Goal: Transaction & Acquisition: Subscribe to service/newsletter

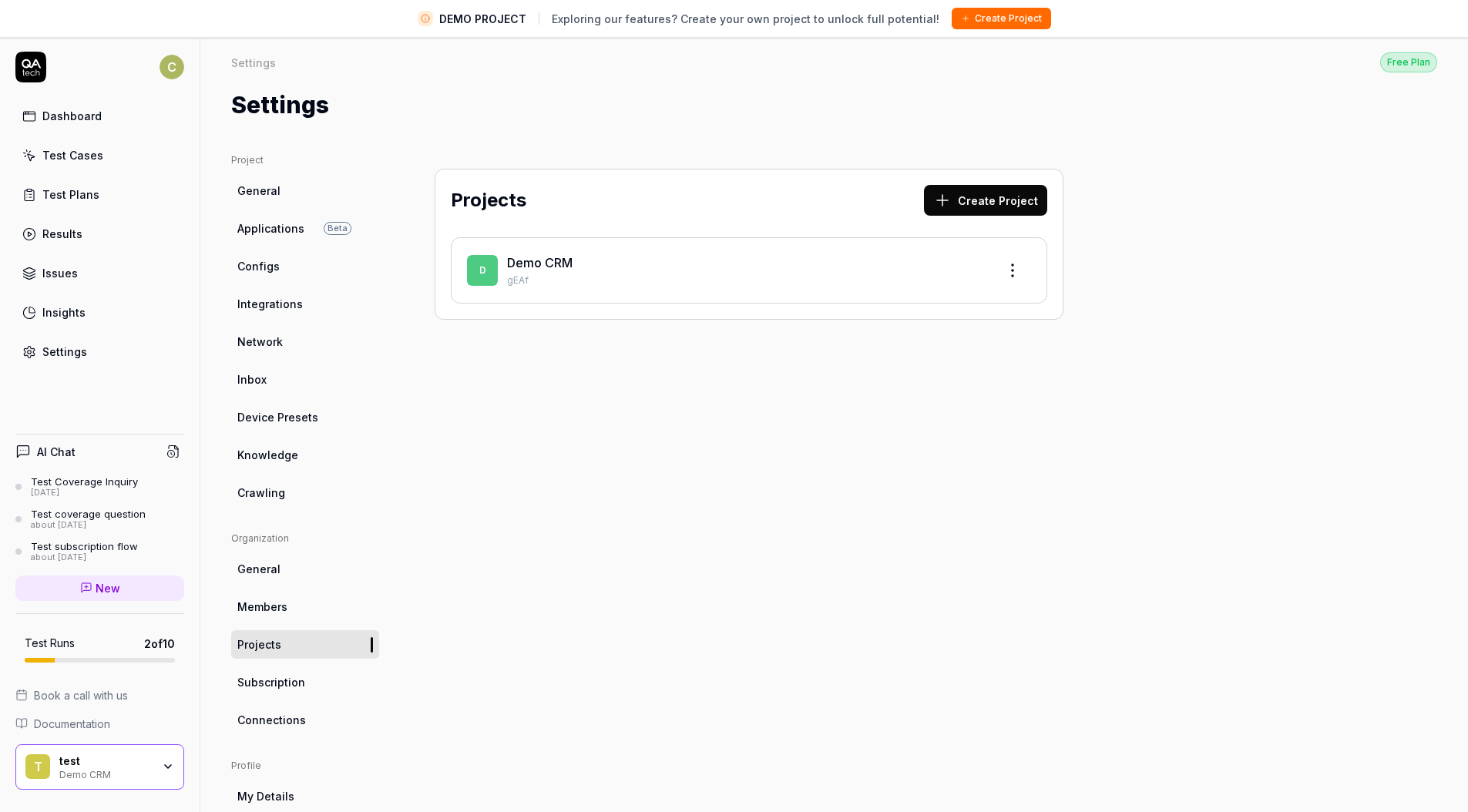
click at [66, 113] on div "Dashboard" at bounding box center [72, 116] width 60 height 16
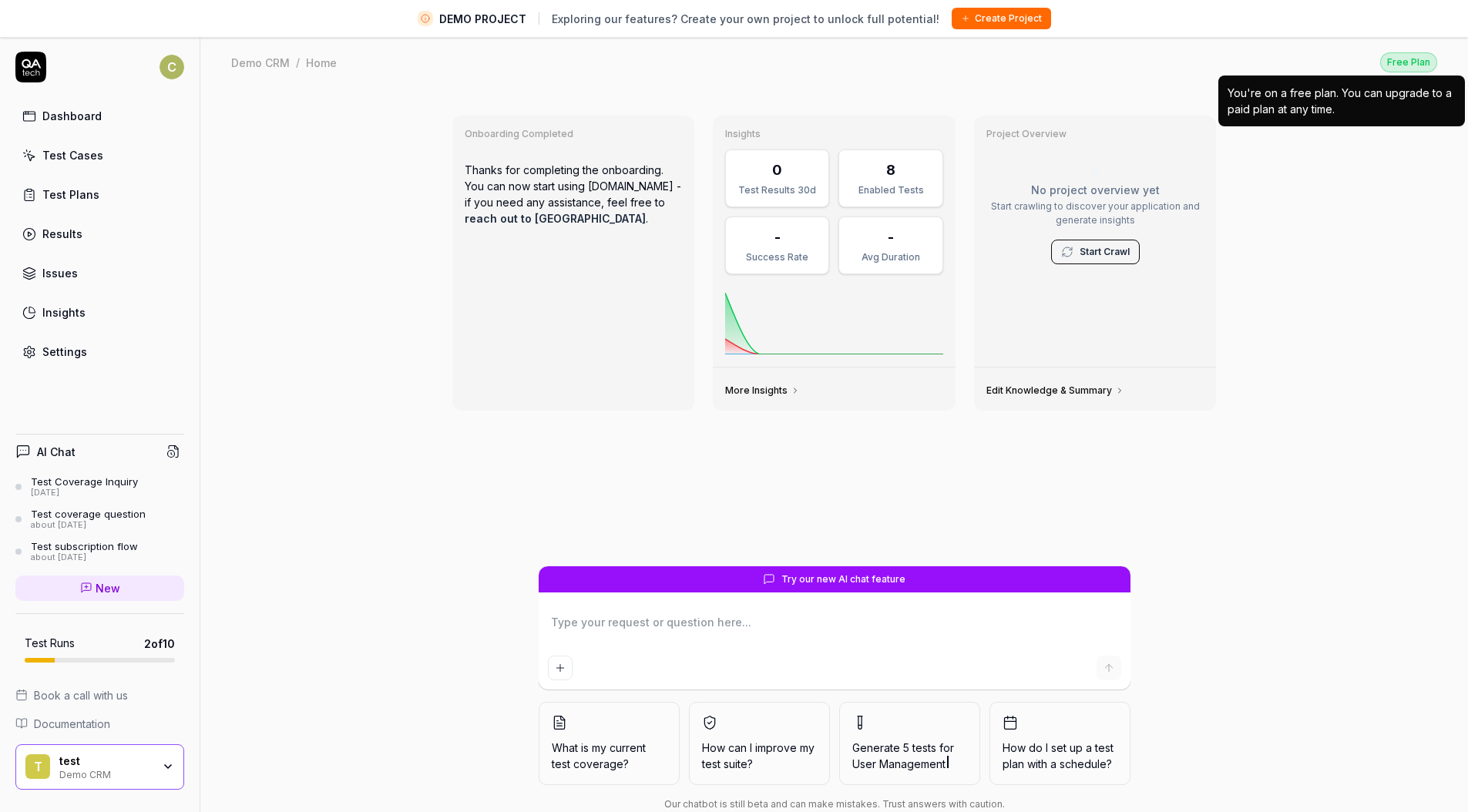
drag, startPoint x: 1396, startPoint y: 104, endPoint x: 1393, endPoint y: 93, distance: 11.4
click at [1395, 103] on div "You're on a free plan. You can upgrade to a paid plan at any time." at bounding box center [1341, 100] width 228 height 32
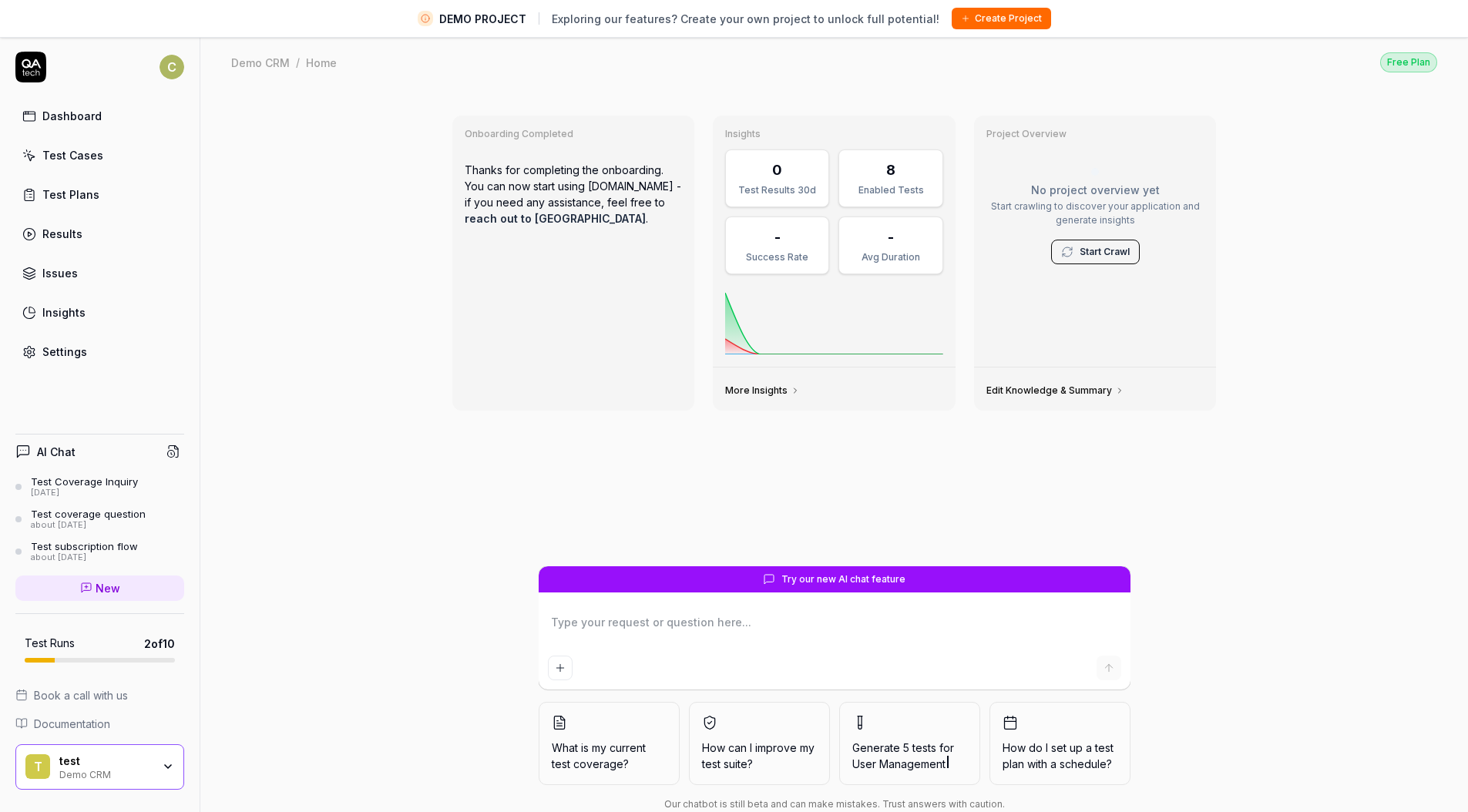
click at [267, 641] on div "Onboarding Completed Thanks for completing the onboarding. You can now start us…" at bounding box center [834, 468] width 1267 height 760
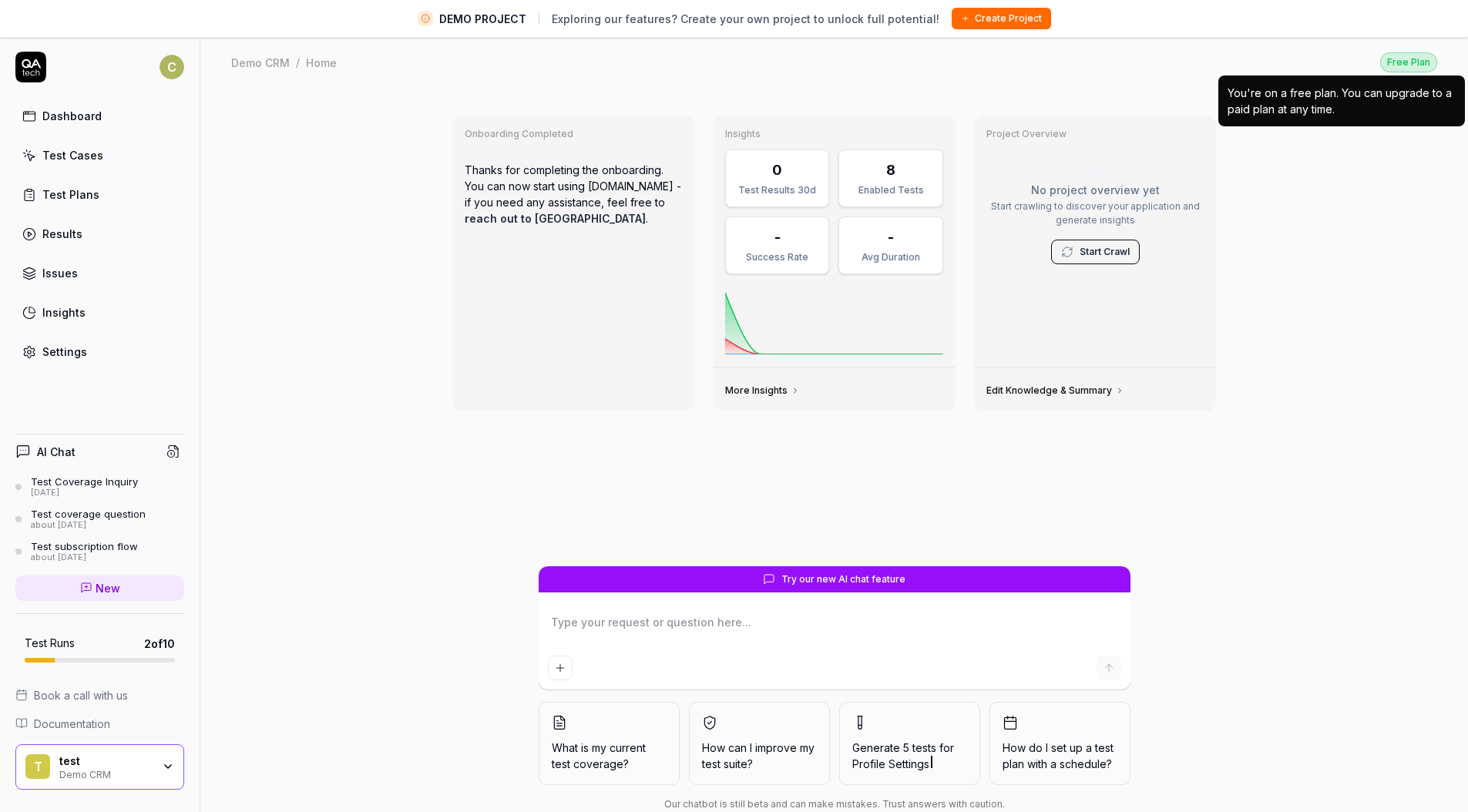
click at [1406, 68] on div "Free Plan" at bounding box center [1408, 63] width 57 height 20
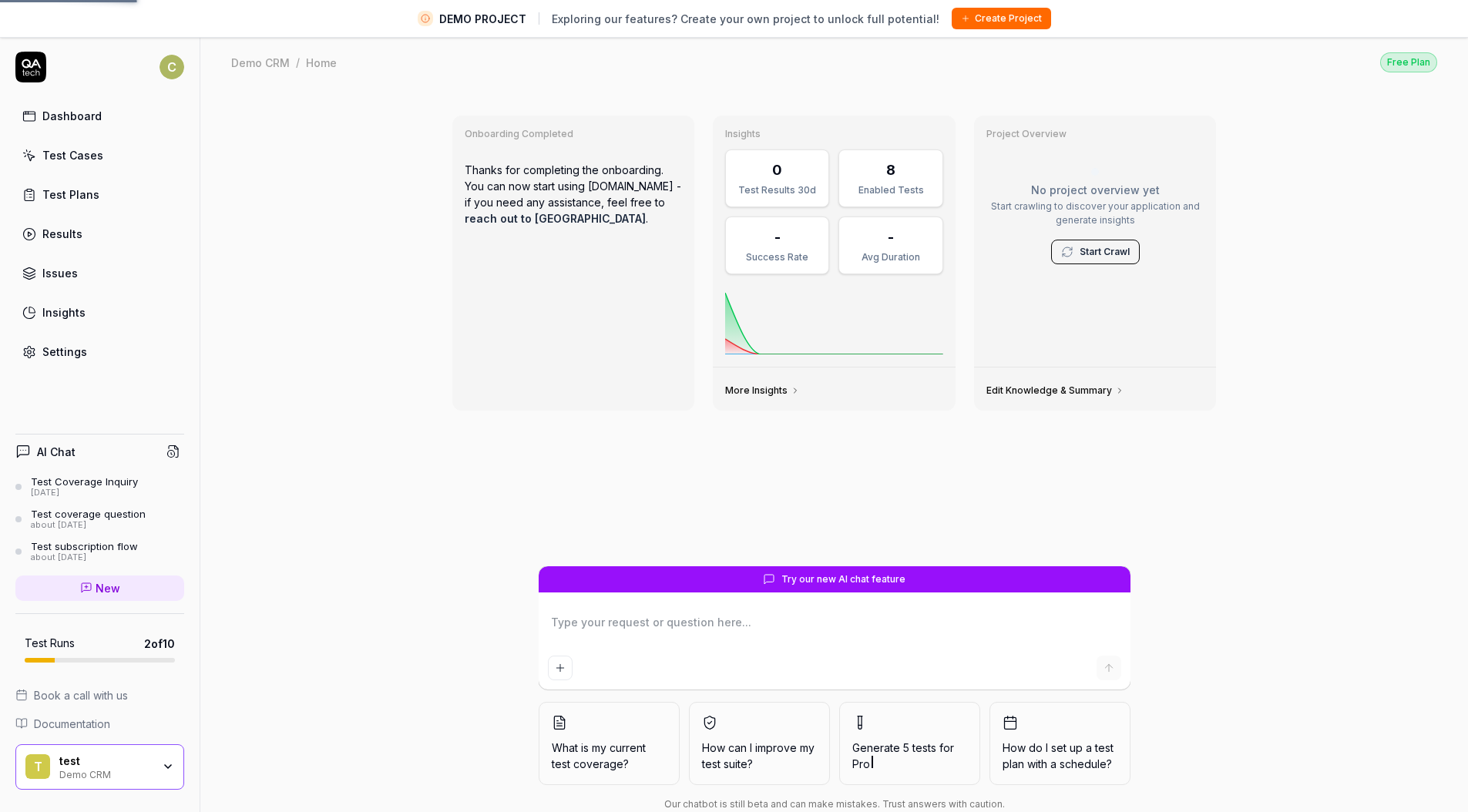
type textarea "*"
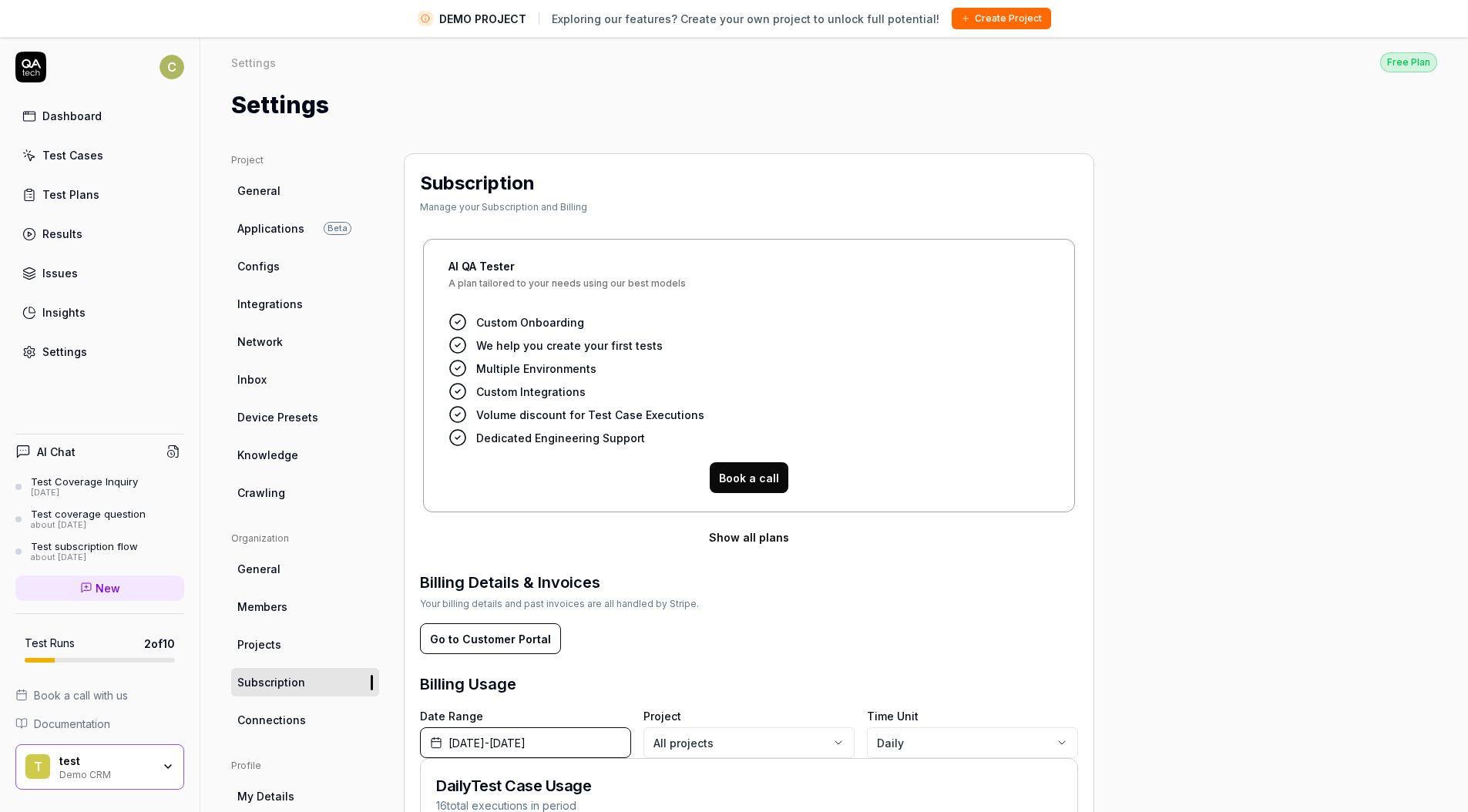
click at [760, 531] on button "Show all plans" at bounding box center [748, 536] width 658 height 31
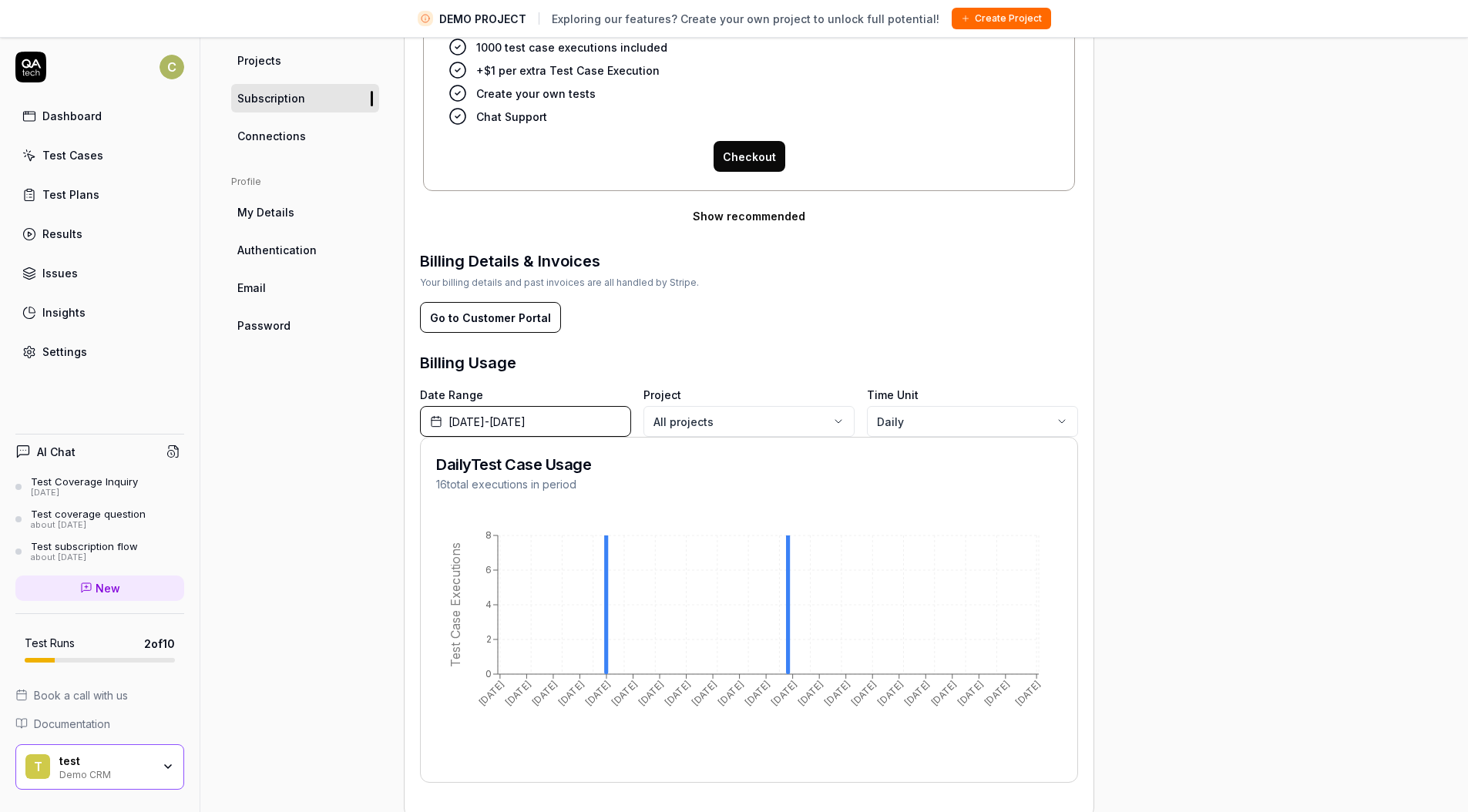
scroll to position [89, 0]
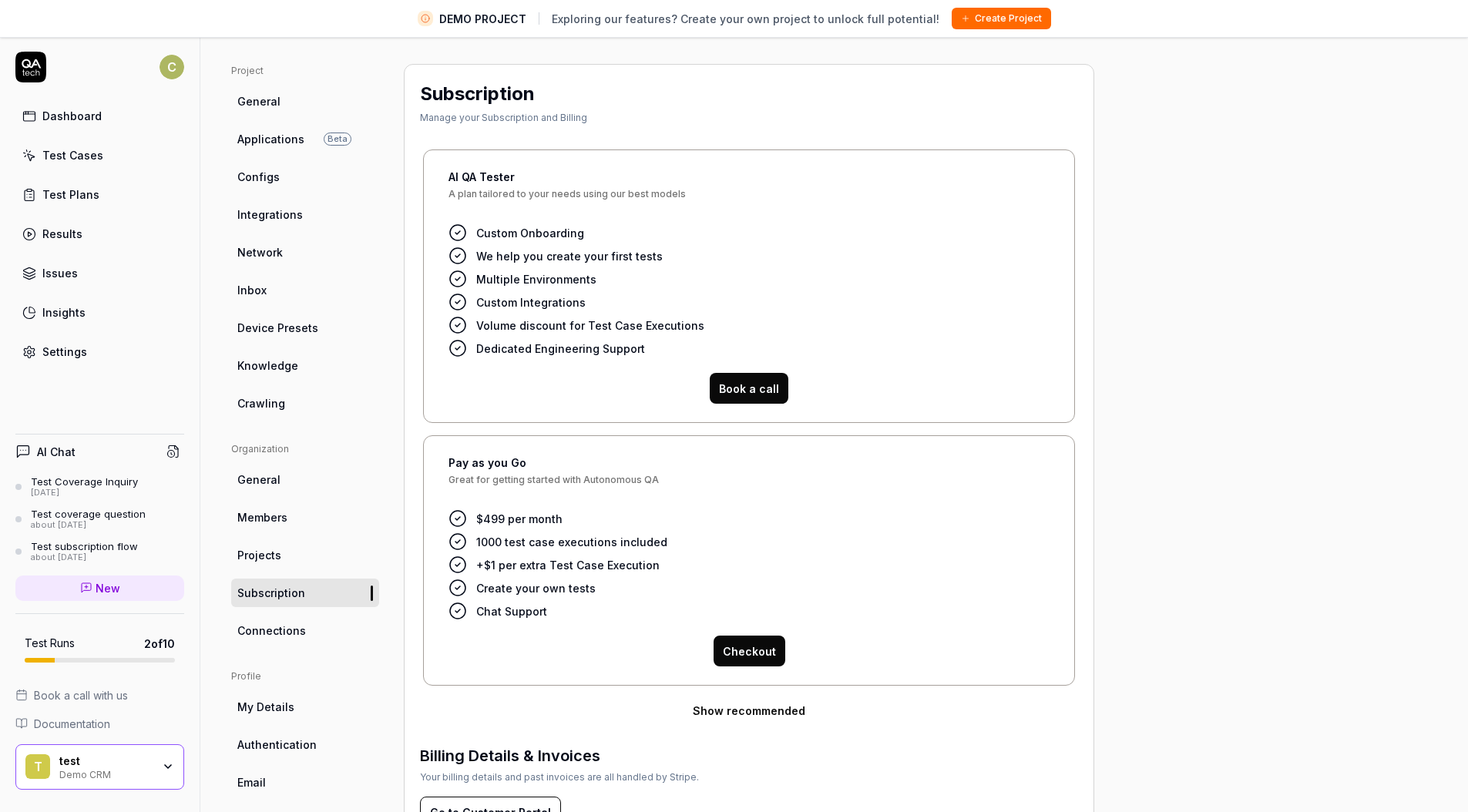
click at [744, 713] on button "Show recommended" at bounding box center [748, 709] width 658 height 31
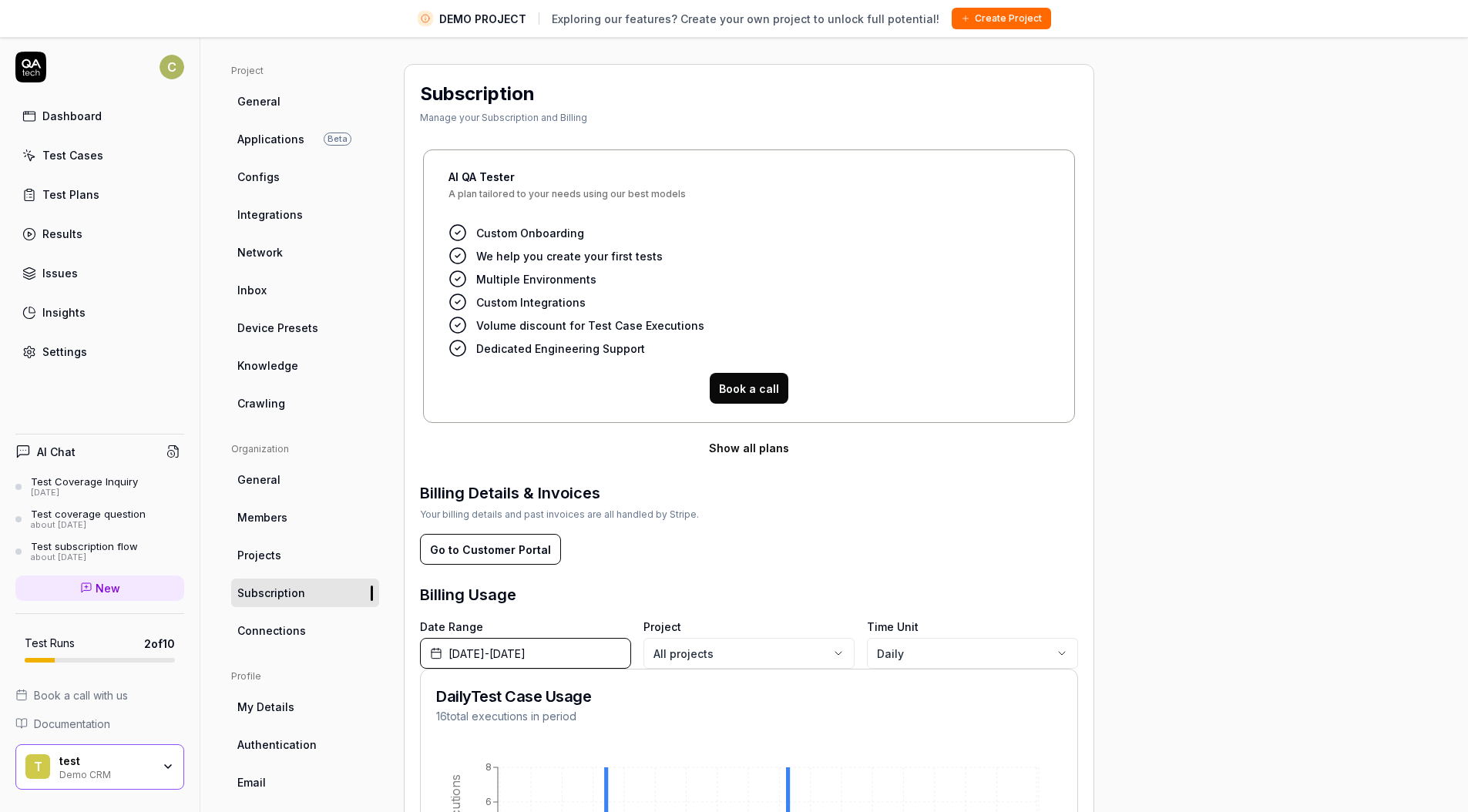
click at [770, 446] on button "Show all plans" at bounding box center [748, 447] width 658 height 31
